Goal: Task Accomplishment & Management: Use online tool/utility

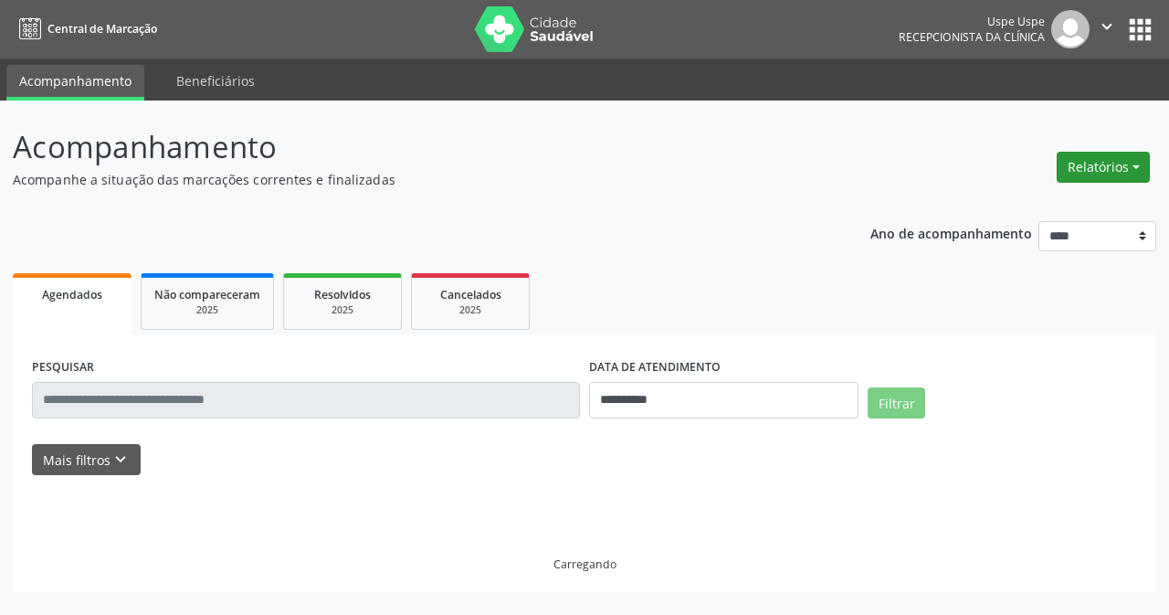
click at [1072, 165] on button "Relatórios" at bounding box center [1103, 167] width 93 height 31
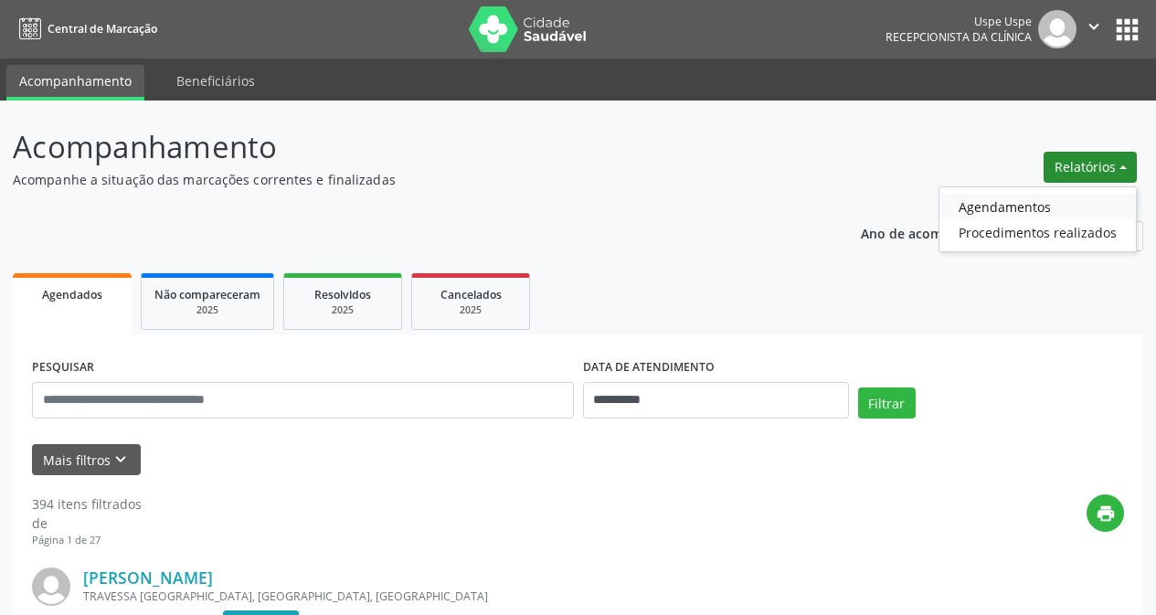
click at [979, 209] on link "Agendamentos" at bounding box center [1037, 207] width 196 height 26
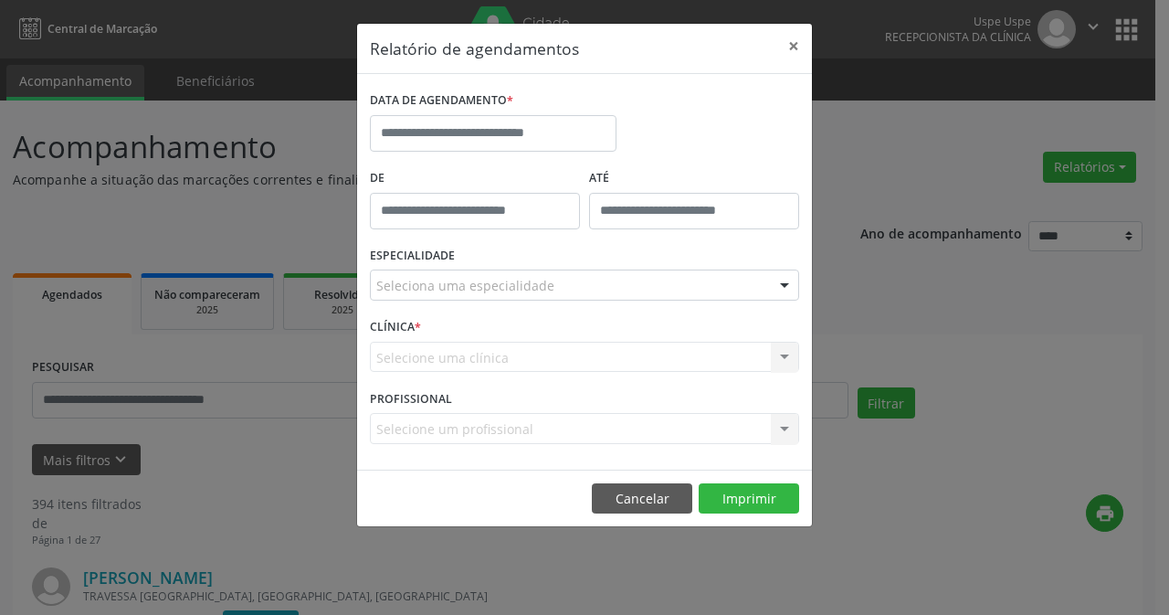
drag, startPoint x: 638, startPoint y: 139, endPoint x: 616, endPoint y: 137, distance: 22.0
click at [616, 137] on div "DATA DE AGENDAMENTO *" at bounding box center [584, 126] width 439 height 78
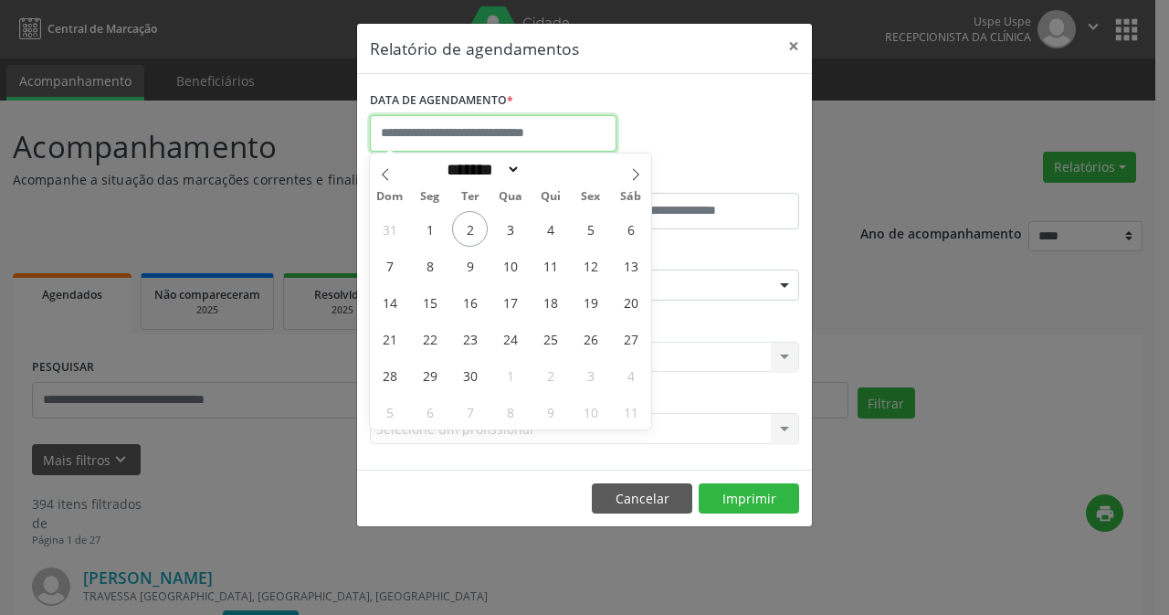
click at [586, 137] on input "text" at bounding box center [493, 133] width 247 height 37
click at [633, 175] on icon at bounding box center [635, 174] width 13 height 13
click at [385, 173] on icon at bounding box center [385, 174] width 6 height 12
select select "*"
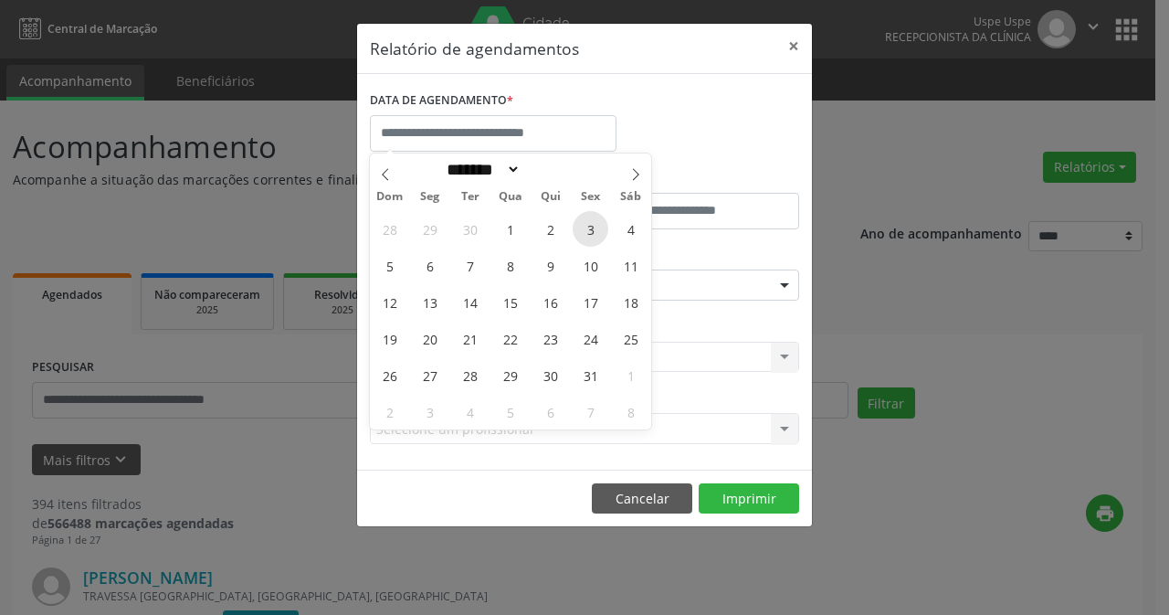
click at [588, 226] on span "3" at bounding box center [591, 229] width 36 height 36
type input "**********"
click at [588, 226] on span "3" at bounding box center [591, 229] width 36 height 36
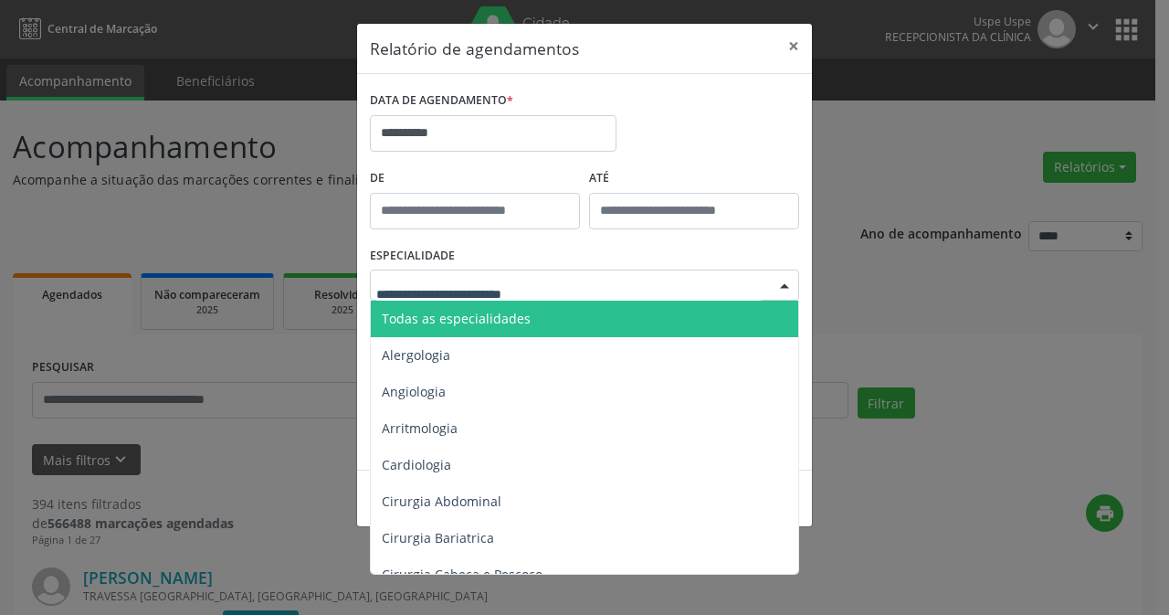
click at [507, 324] on span "Todas as especialidades" at bounding box center [456, 318] width 149 height 17
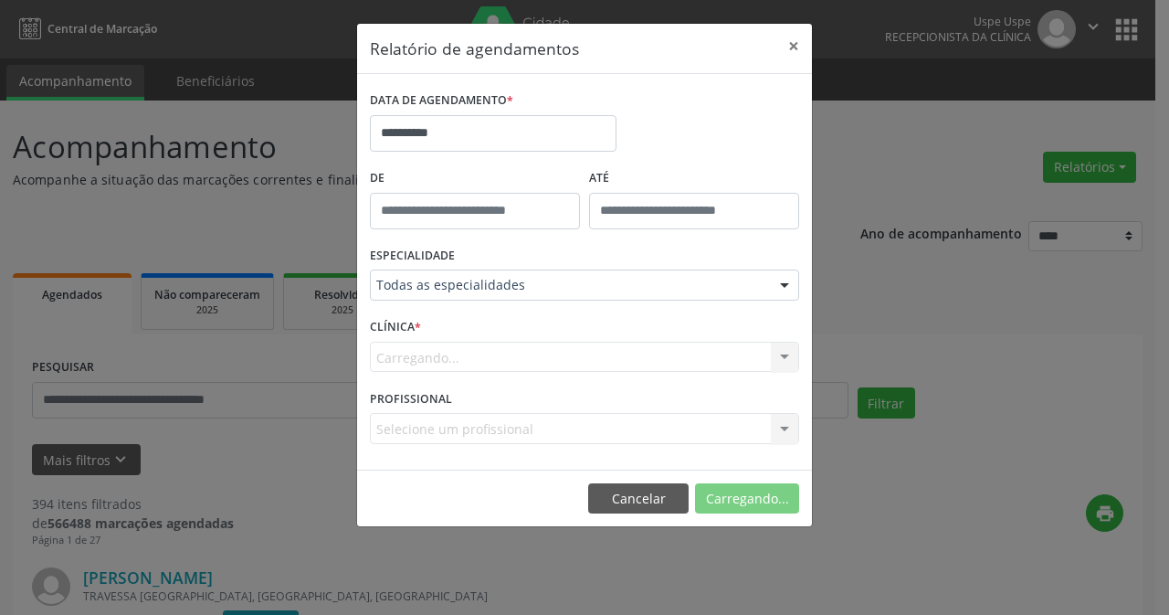
click at [486, 363] on div "Carregando... Nenhum resultado encontrado para: " " Não há nenhuma opção para s…" at bounding box center [584, 357] width 429 height 31
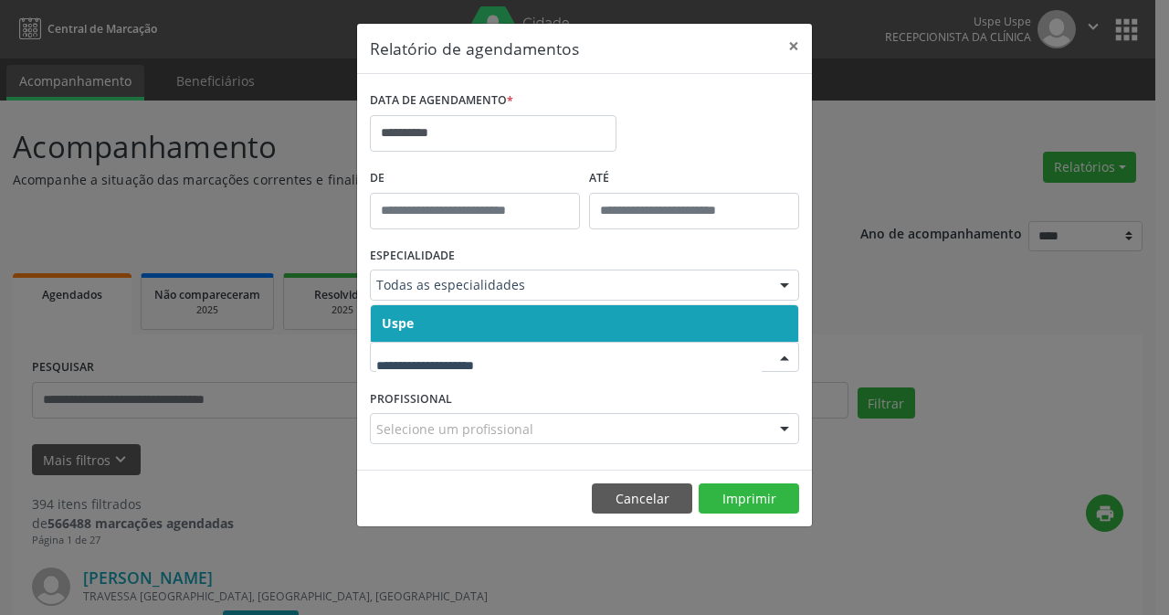
click at [476, 338] on span "Uspe" at bounding box center [585, 323] width 428 height 37
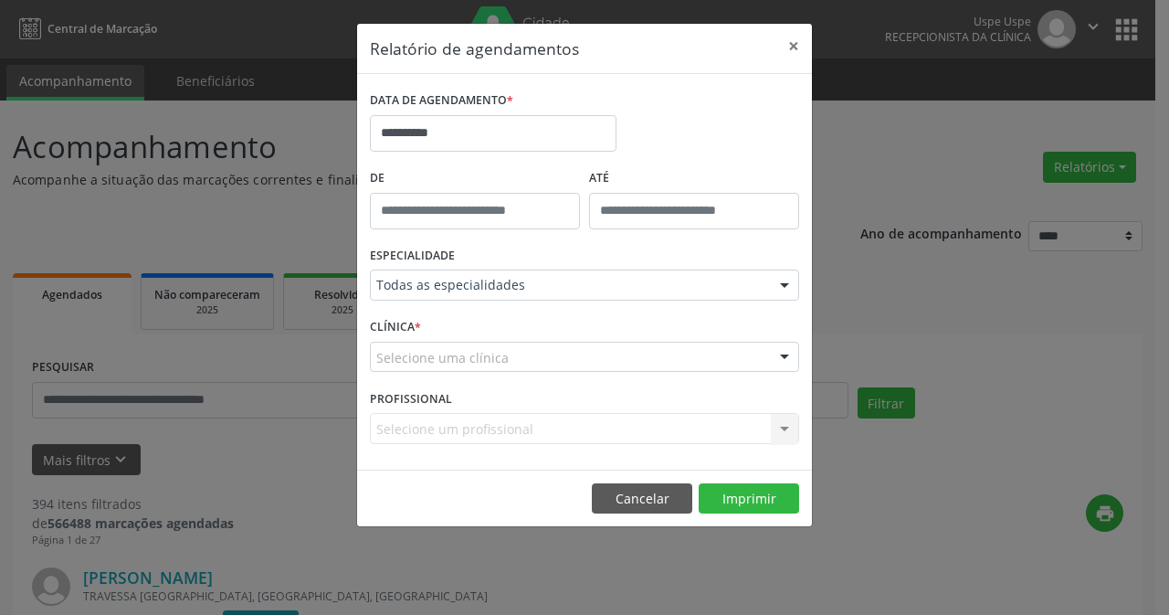
click at [475, 337] on div "CLÍNICA * Selecione uma clínica Uspe Nenhum resultado encontrado para: " " Não …" at bounding box center [584, 348] width 439 height 71
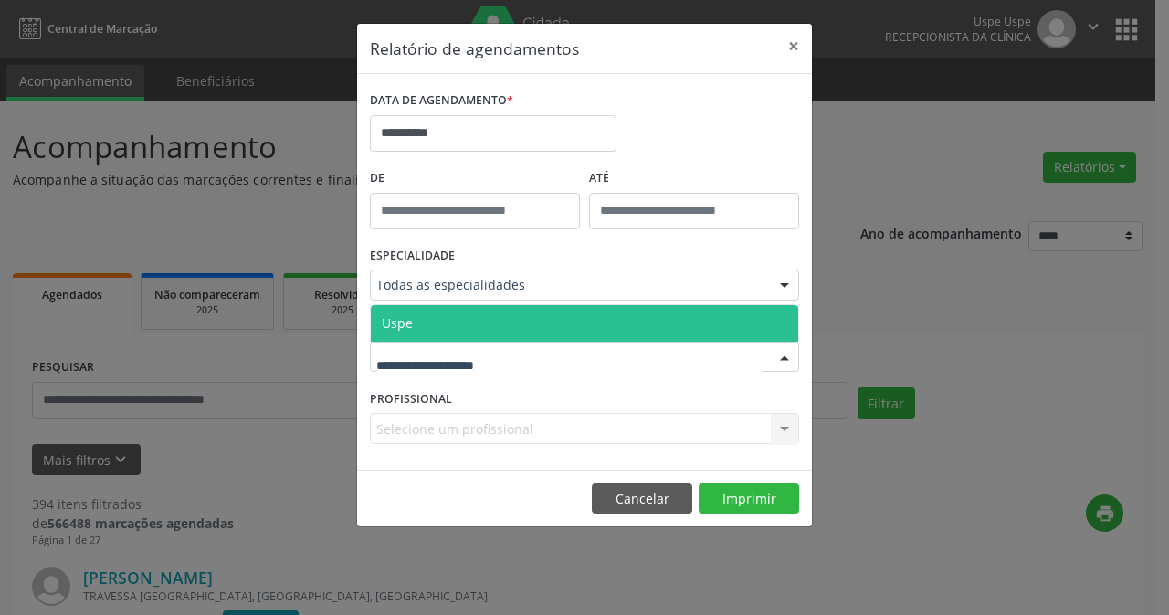
click at [474, 331] on span "Uspe" at bounding box center [585, 323] width 428 height 37
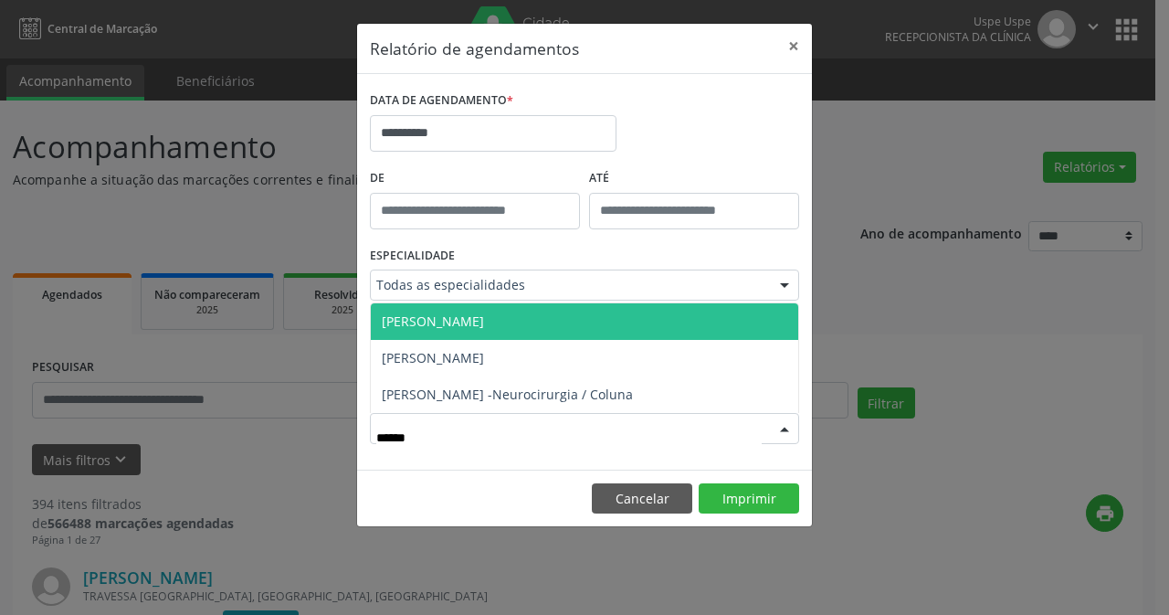
type input "*******"
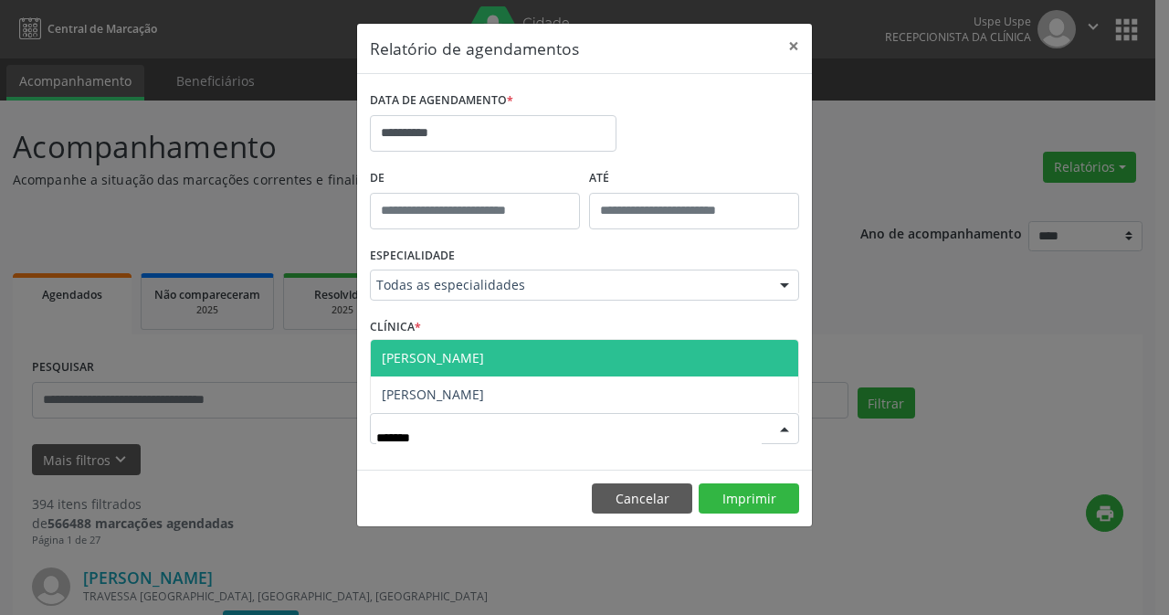
click at [567, 373] on span "[PERSON_NAME]" at bounding box center [585, 358] width 428 height 37
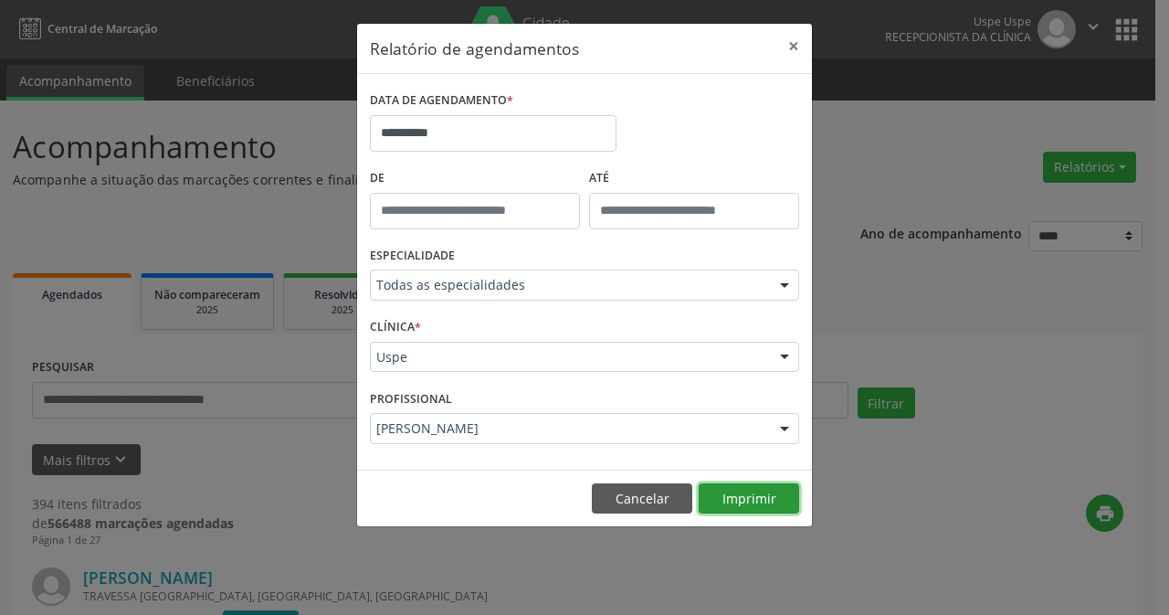
click at [748, 495] on button "Imprimir" at bounding box center [749, 498] width 100 height 31
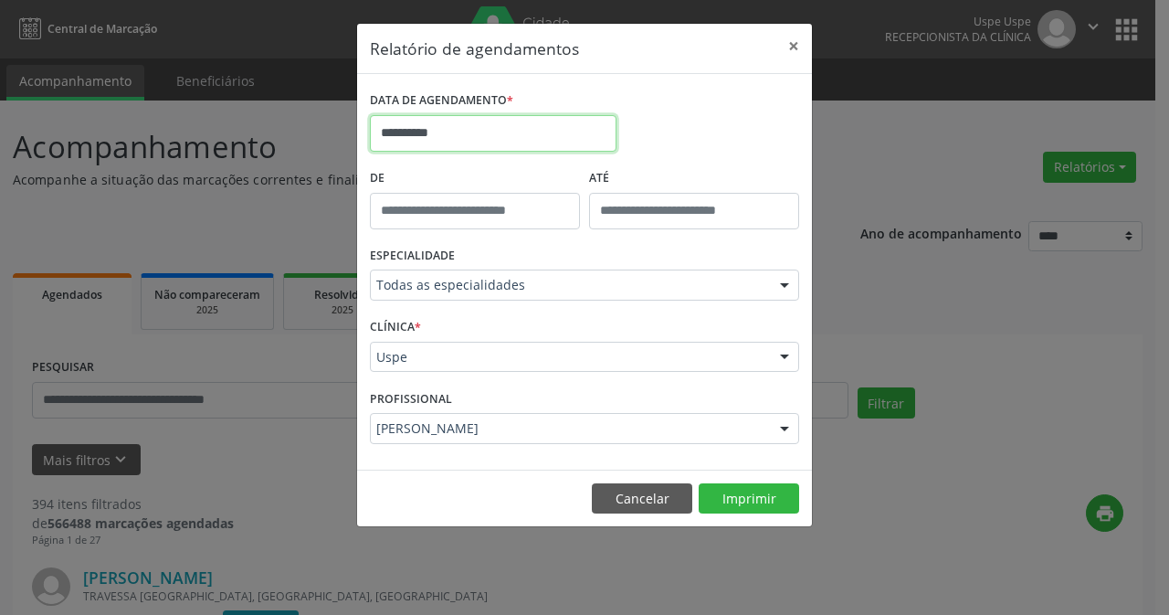
click at [504, 117] on input "**********" at bounding box center [493, 133] width 247 height 37
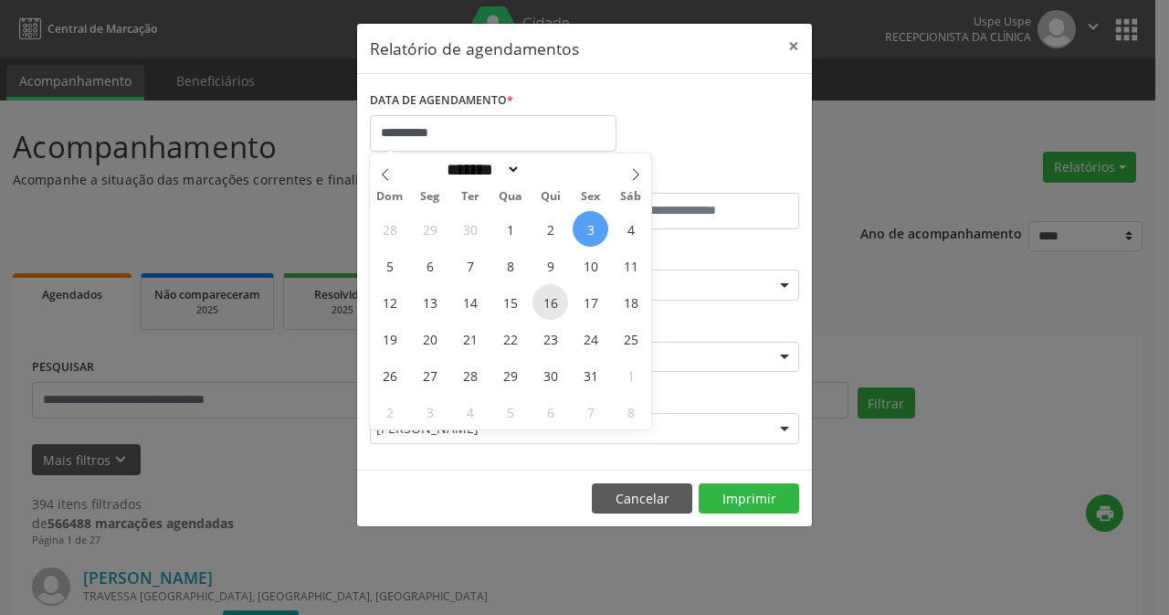
click at [552, 301] on span "16" at bounding box center [551, 302] width 36 height 36
type input "**********"
click at [552, 301] on span "16" at bounding box center [551, 302] width 36 height 36
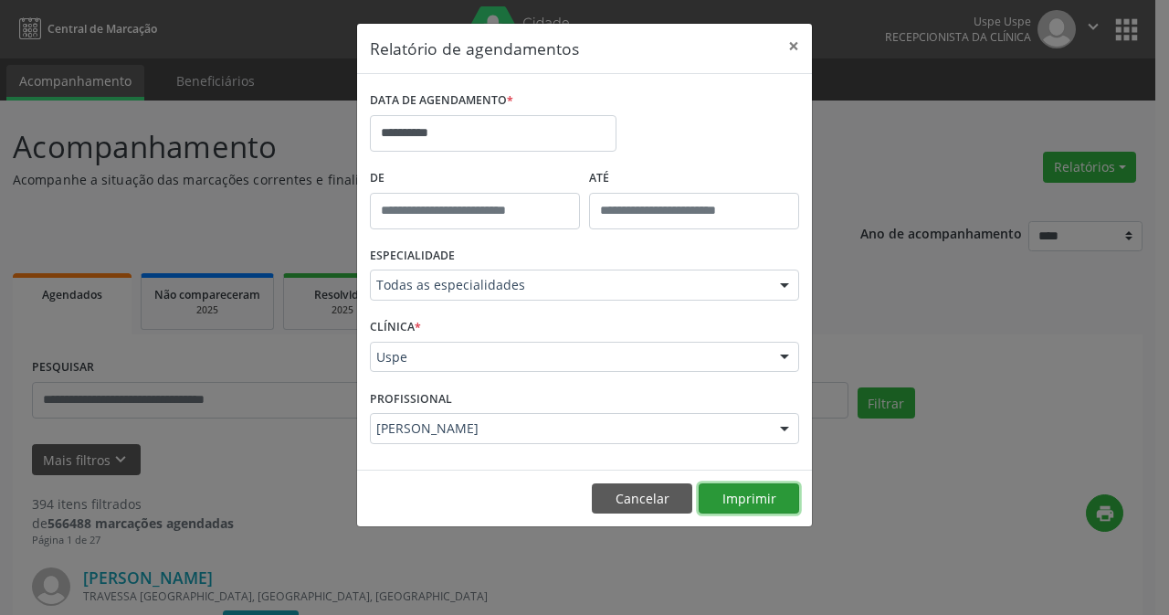
click at [756, 499] on button "Imprimir" at bounding box center [749, 498] width 100 height 31
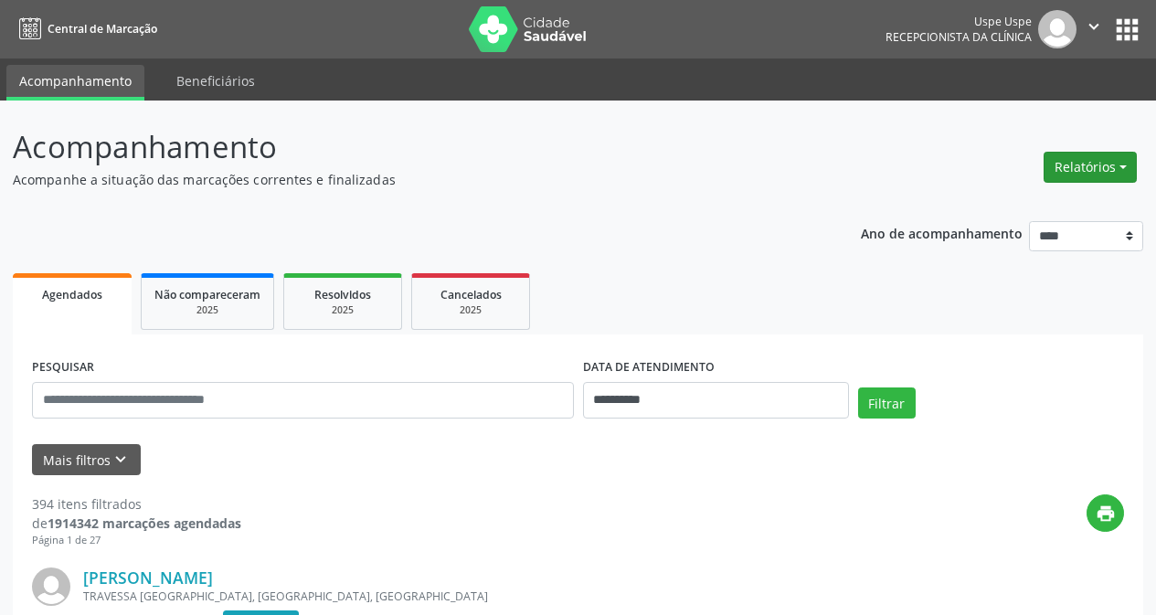
click at [1084, 167] on button "Relatórios" at bounding box center [1089, 167] width 93 height 31
click at [954, 220] on link "Procedimentos realizados" at bounding box center [1037, 232] width 196 height 26
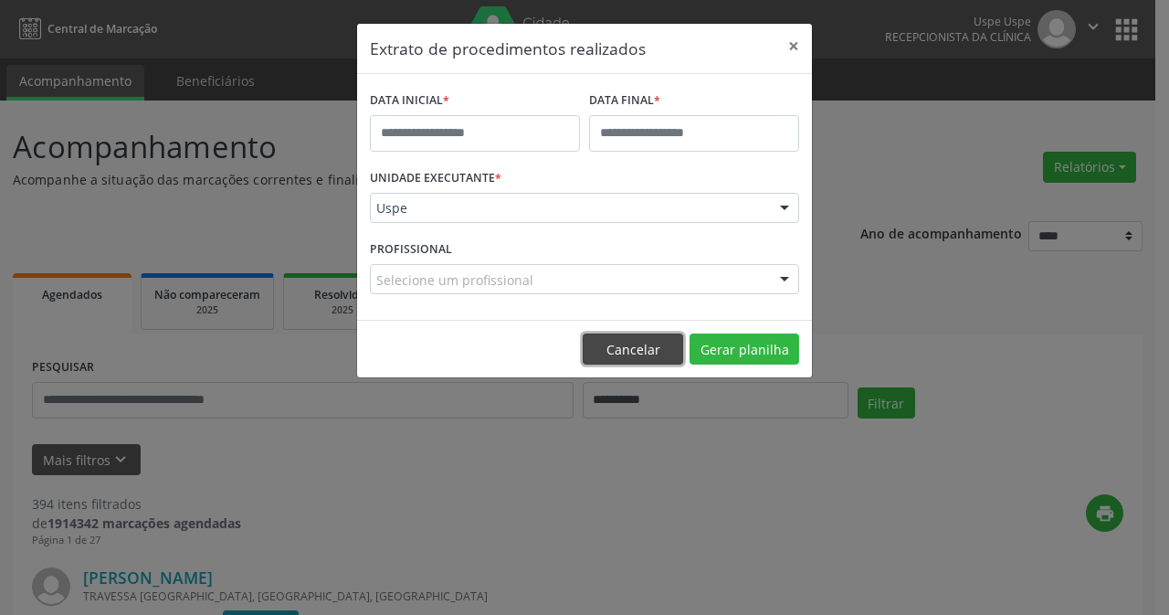
click at [682, 351] on button "Cancelar" at bounding box center [633, 348] width 100 height 31
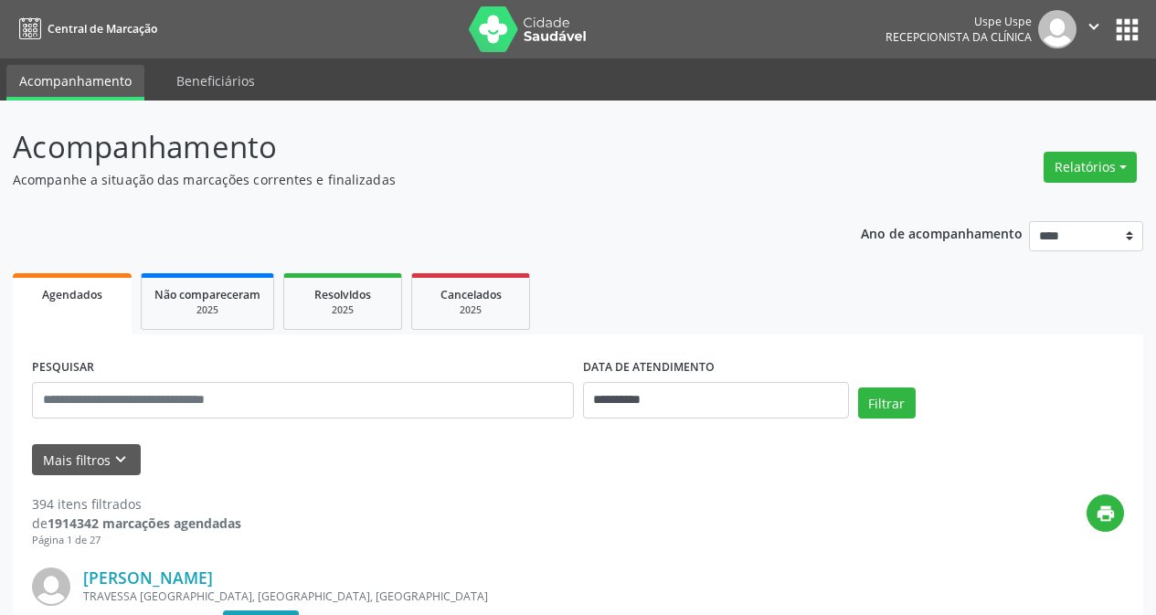
click at [1053, 183] on div "Relatórios Agendamentos Procedimentos realizados" at bounding box center [1090, 167] width 106 height 44
click at [1088, 164] on button "Relatórios" at bounding box center [1089, 167] width 93 height 31
click at [998, 214] on link "Agendamentos" at bounding box center [1037, 207] width 196 height 26
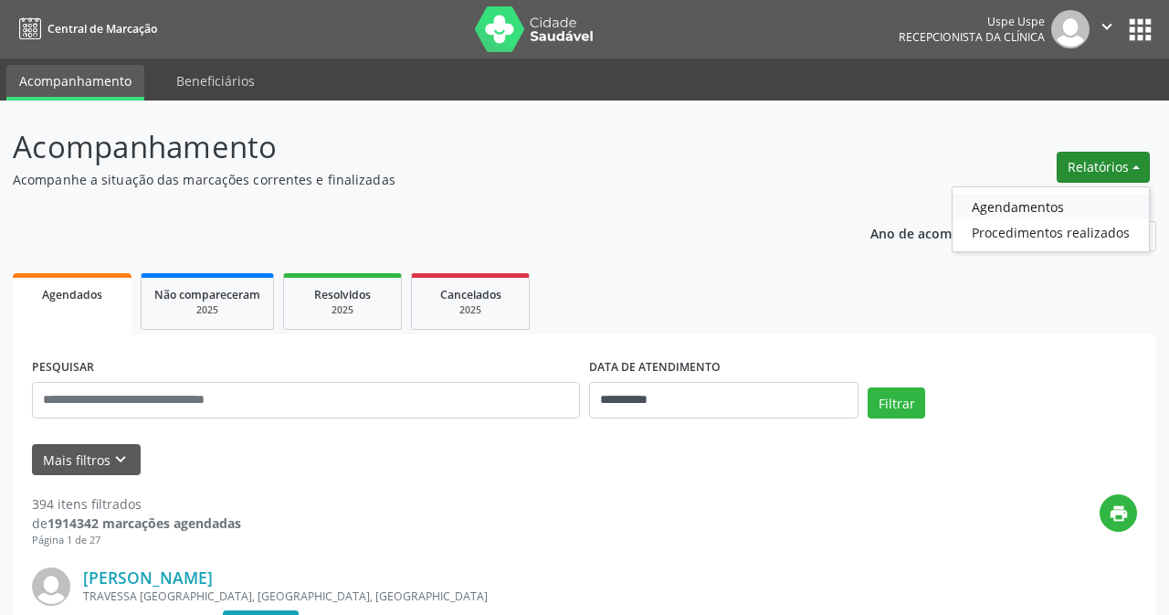
select select "*"
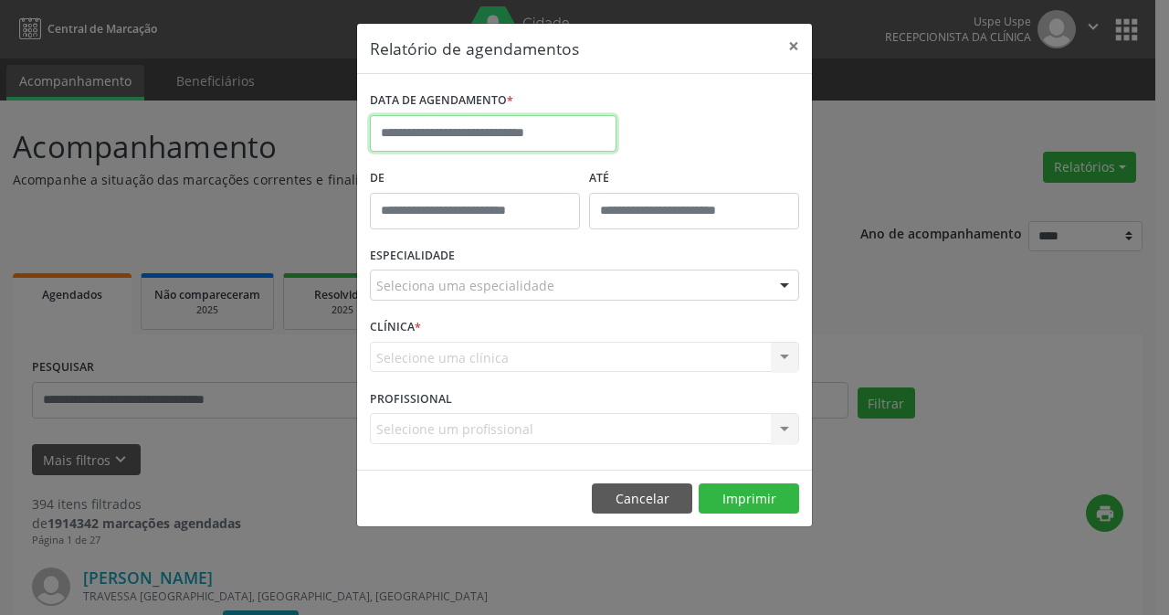
click at [562, 129] on input "text" at bounding box center [493, 133] width 247 height 37
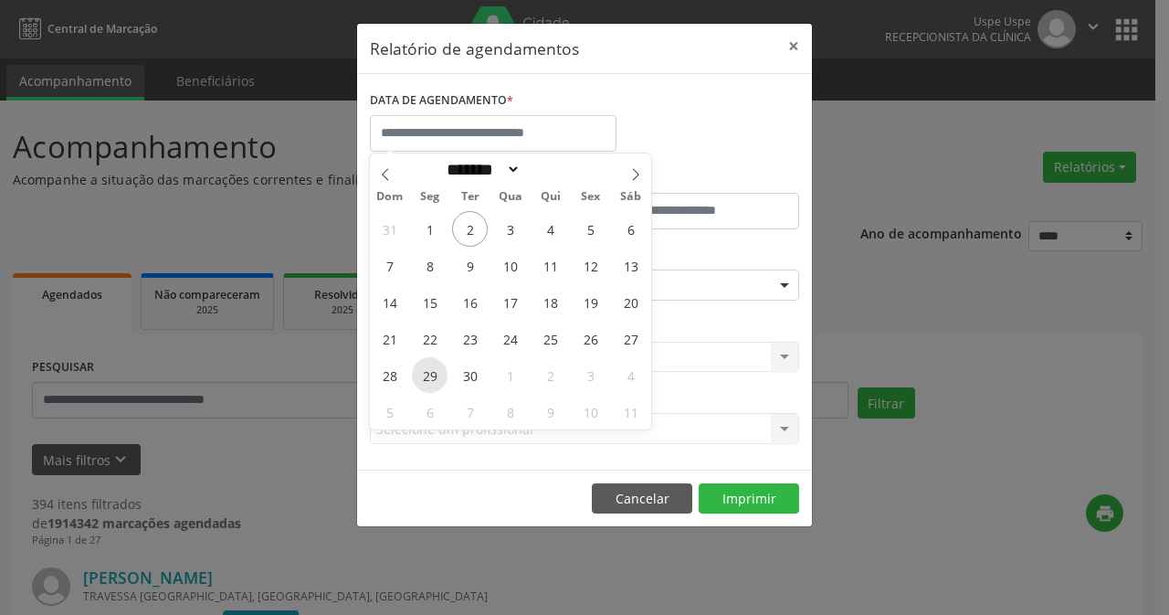
click at [435, 377] on span "29" at bounding box center [430, 375] width 36 height 36
type input "**********"
click at [440, 371] on span "29" at bounding box center [430, 375] width 36 height 36
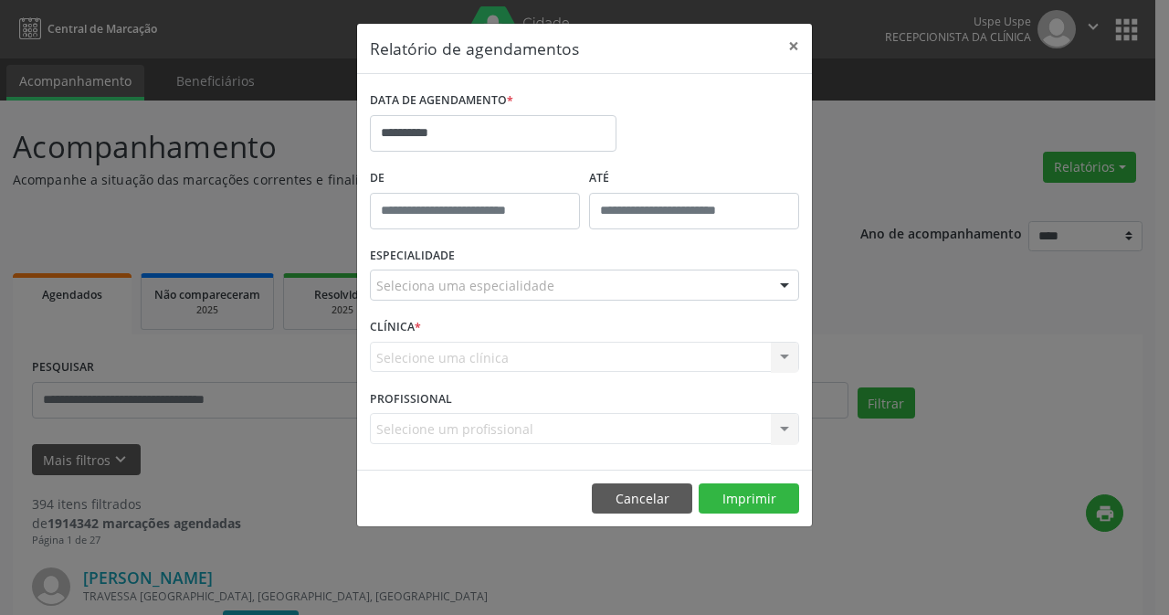
click at [512, 305] on div "ESPECIALIDADE Seleciona uma especialidade Todas as especialidades Alergologia A…" at bounding box center [584, 277] width 439 height 71
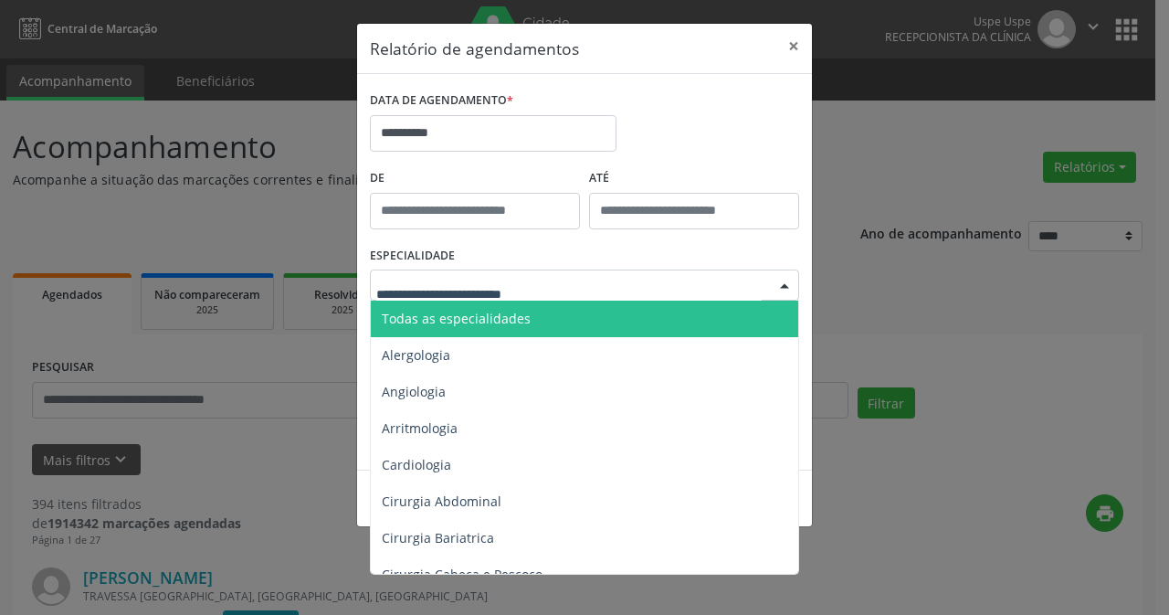
click at [528, 315] on span "Todas as especialidades" at bounding box center [456, 318] width 149 height 17
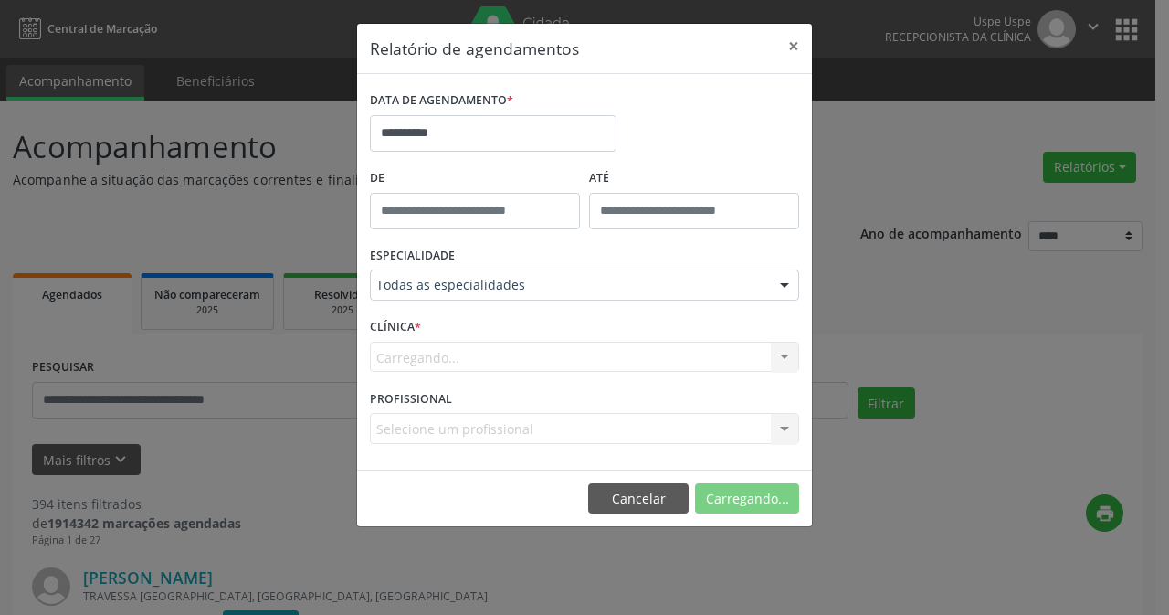
click at [521, 343] on div "Carregando... Nenhum resultado encontrado para: " " Não há nenhuma opção para s…" at bounding box center [584, 357] width 429 height 31
click at [522, 357] on div "Carregando... Nenhum resultado encontrado para: " " Não há nenhuma opção para s…" at bounding box center [584, 357] width 429 height 31
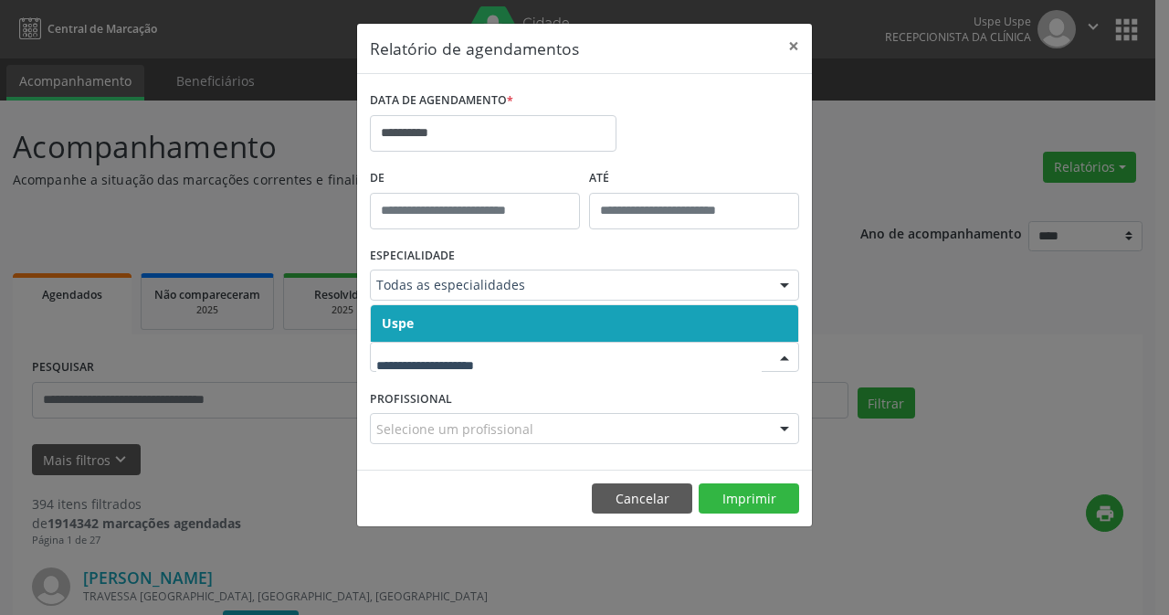
click at [523, 317] on span "Uspe" at bounding box center [585, 323] width 428 height 37
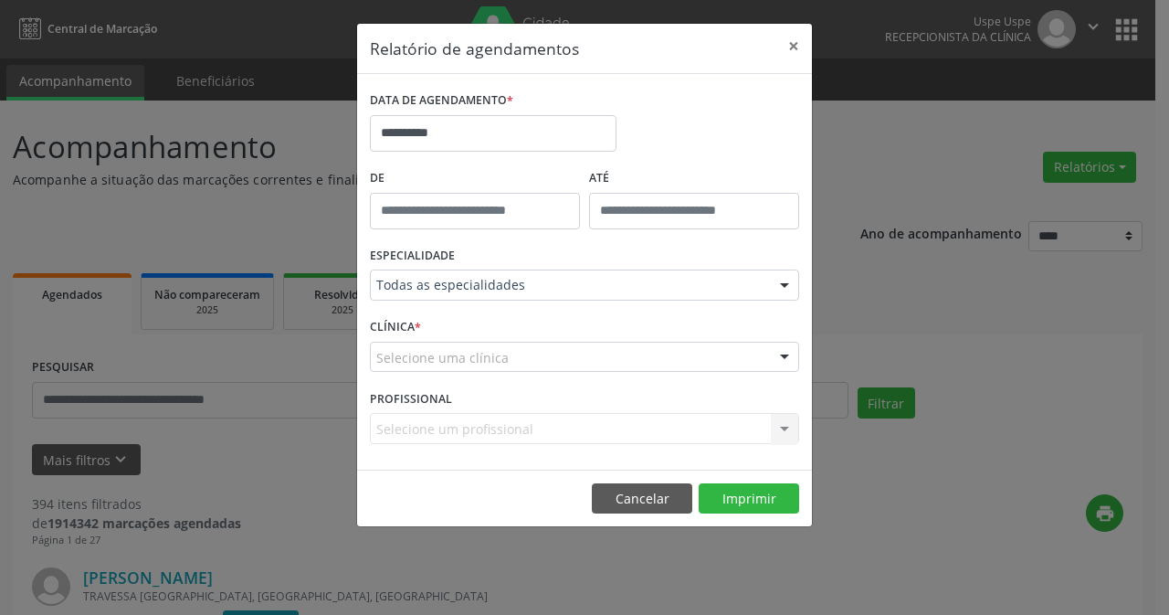
click at [515, 353] on div "Selecione uma clínica" at bounding box center [584, 357] width 429 height 31
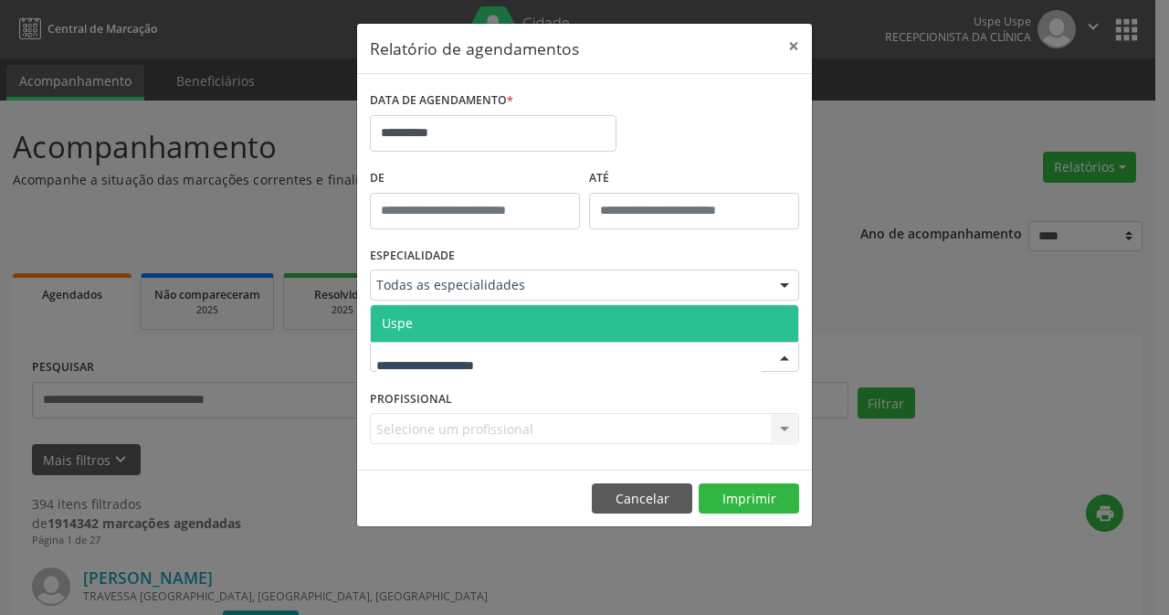
click at [515, 334] on span "Uspe" at bounding box center [585, 323] width 428 height 37
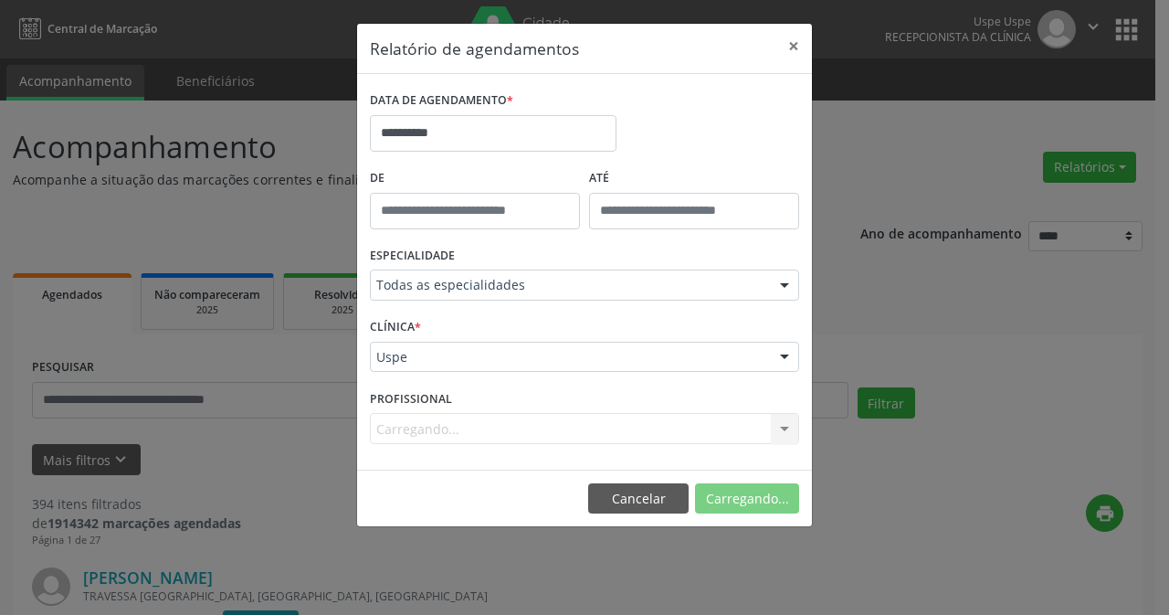
click at [505, 430] on div "Carregando... Nenhum resultado encontrado para: " " Não há nenhuma opção para s…" at bounding box center [584, 428] width 429 height 31
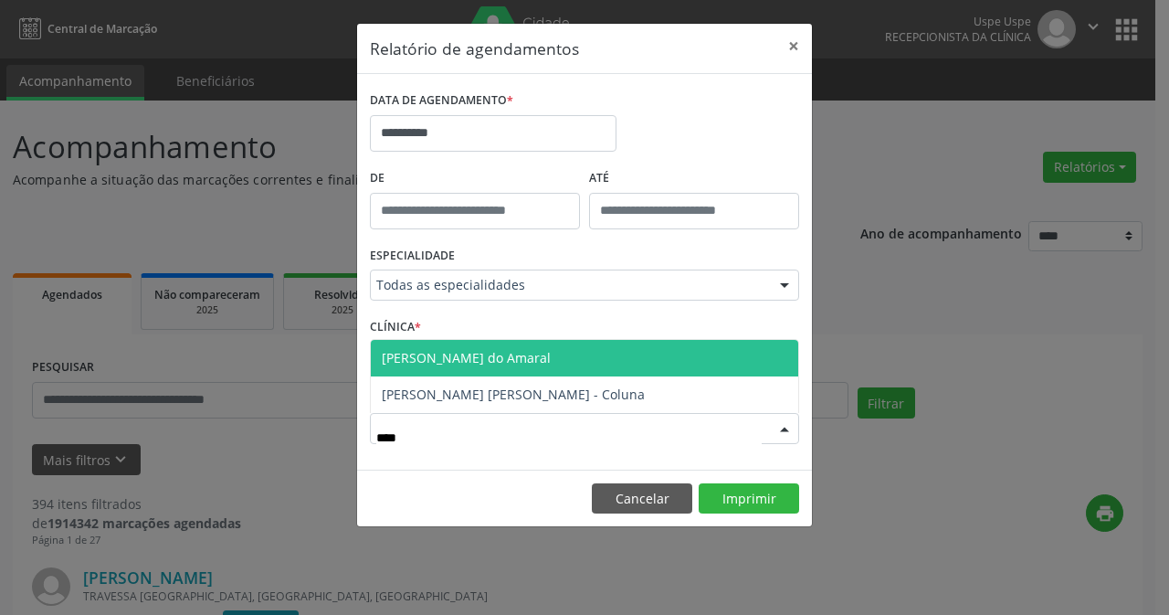
type input "*****"
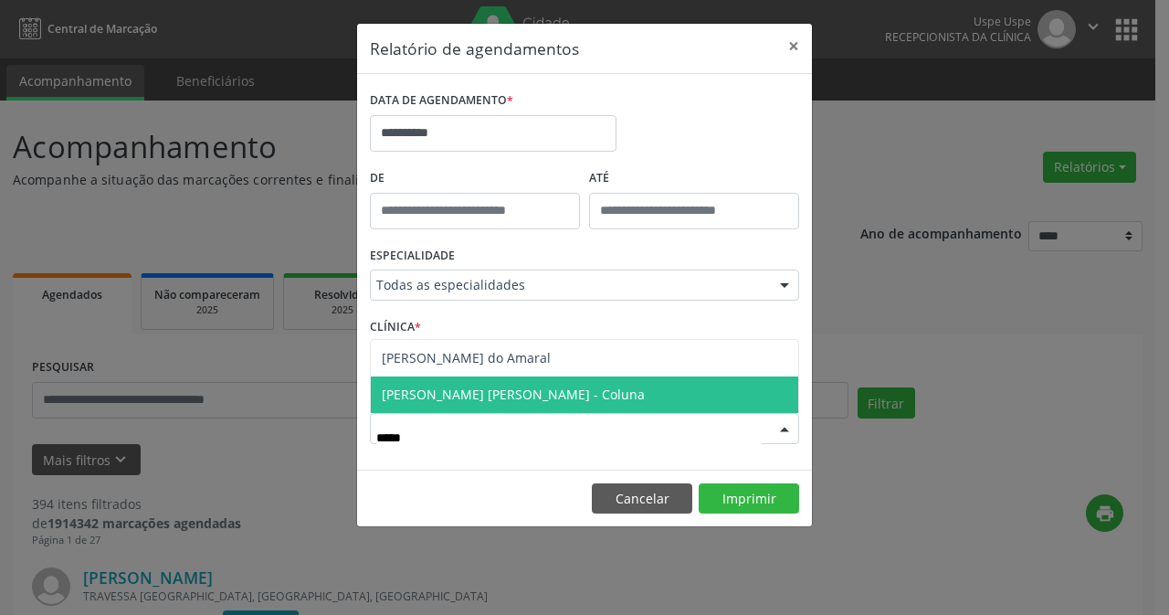
click at [599, 389] on span "[PERSON_NAME] [PERSON_NAME] - Coluna" at bounding box center [513, 394] width 263 height 17
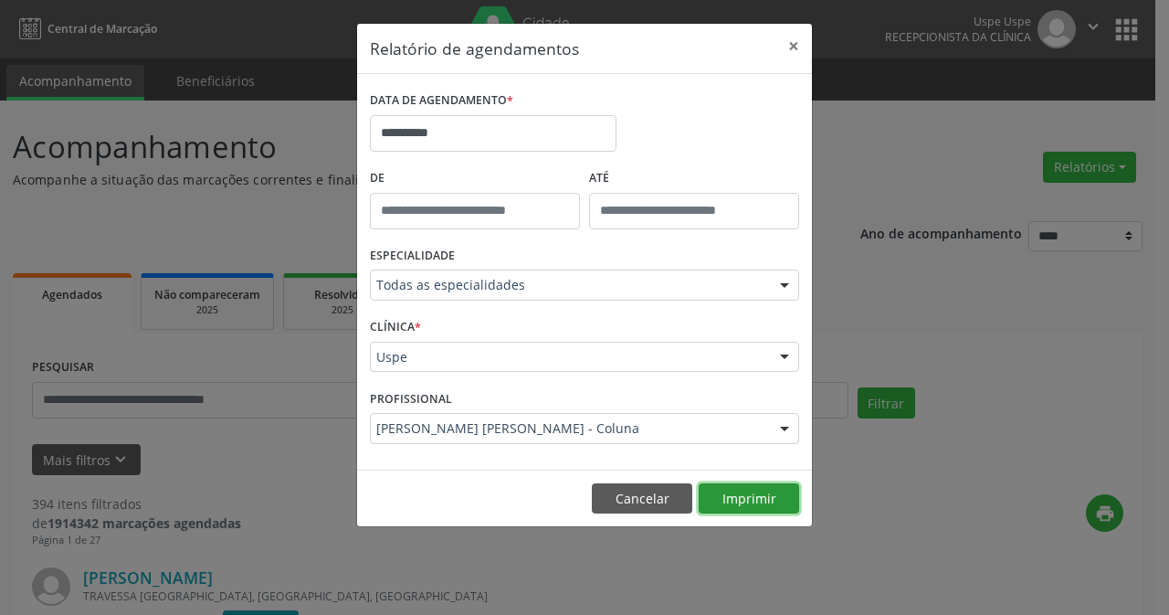
click at [720, 513] on button "Imprimir" at bounding box center [749, 498] width 100 height 31
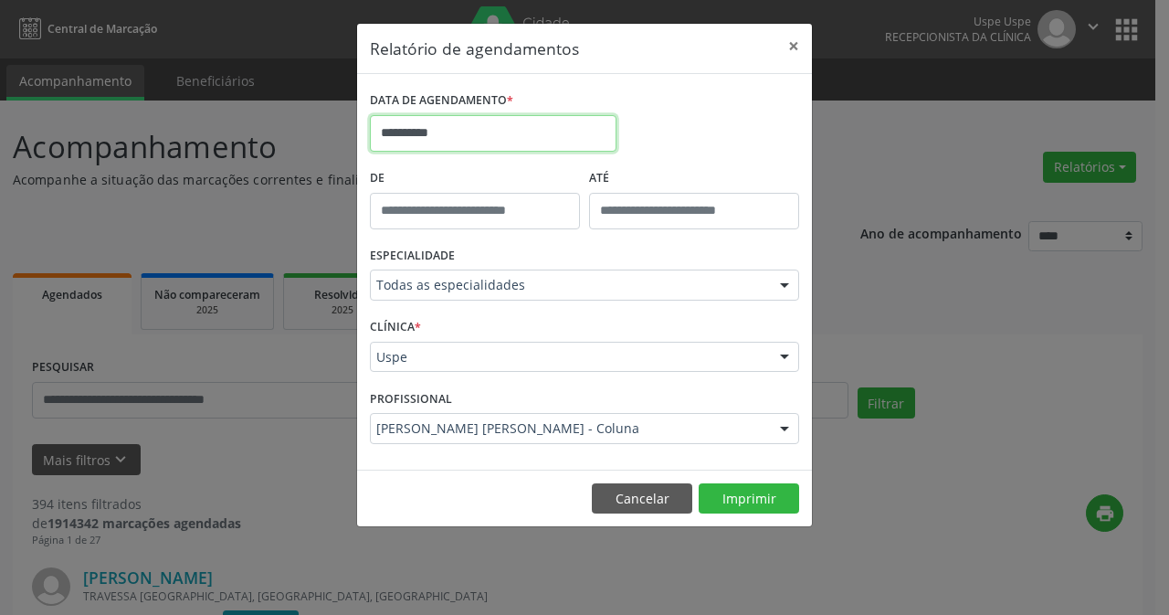
click at [535, 131] on input "**********" at bounding box center [493, 133] width 247 height 37
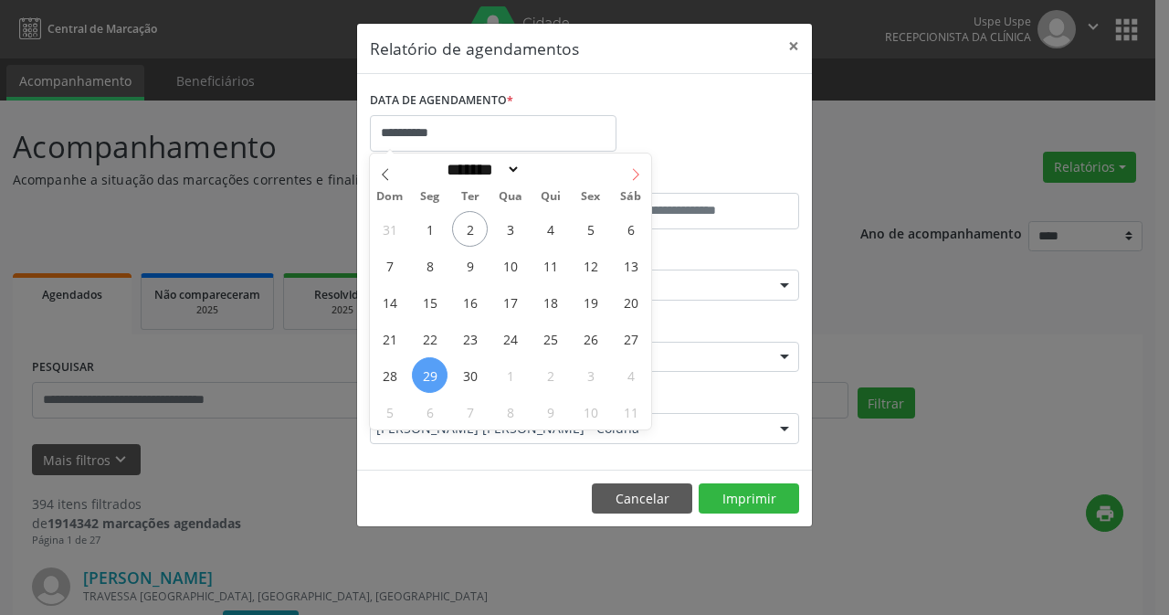
click at [635, 176] on icon at bounding box center [635, 174] width 13 height 13
select select "*"
click at [548, 232] on span "2" at bounding box center [551, 229] width 36 height 36
type input "**********"
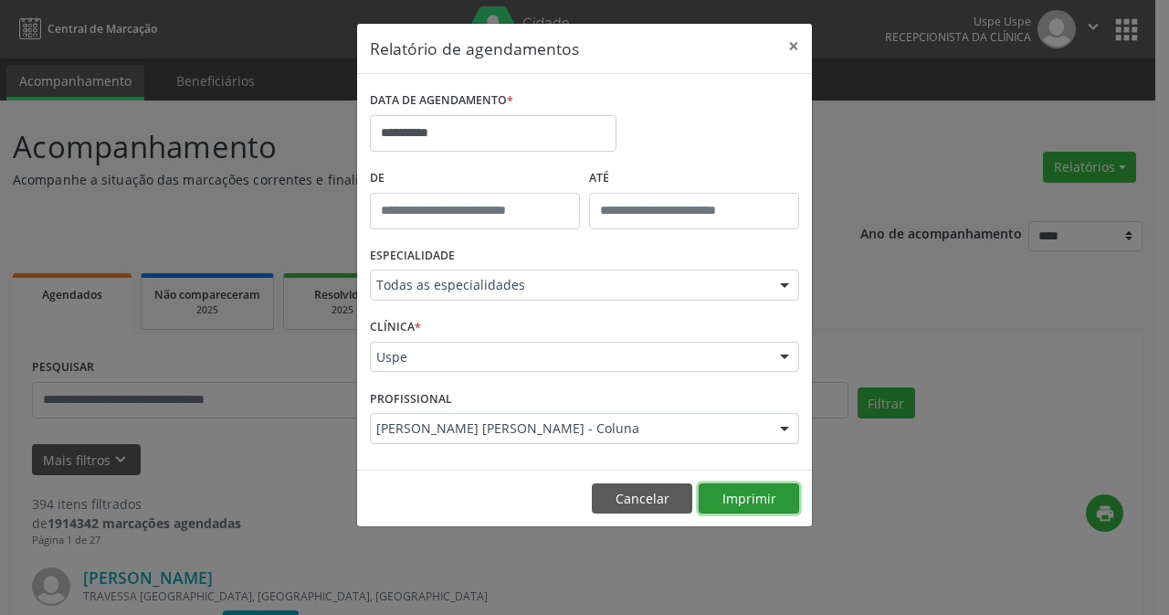
click at [749, 492] on button "Imprimir" at bounding box center [749, 498] width 100 height 31
